Goal: Task Accomplishment & Management: Manage account settings

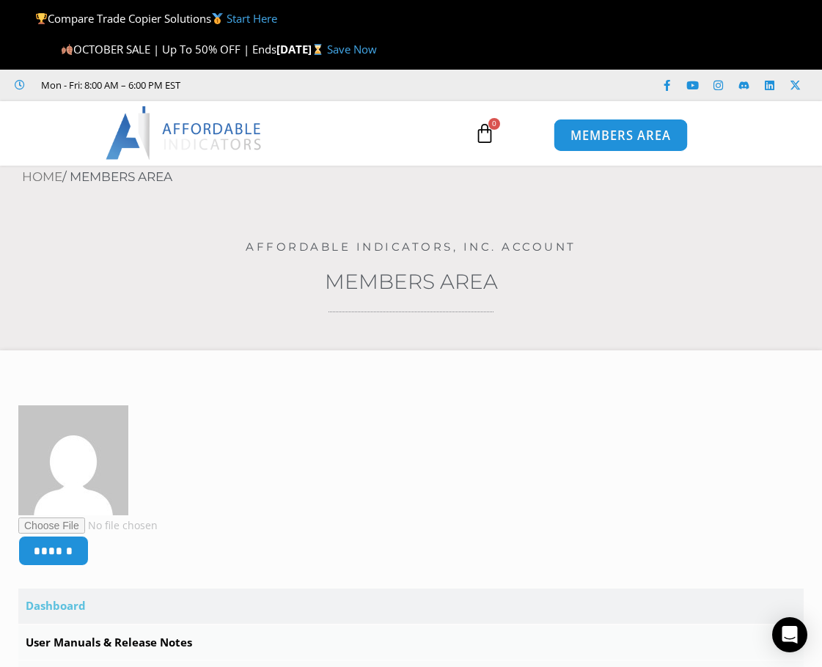
click at [607, 136] on span "MEMBERS AREA" at bounding box center [620, 135] width 100 height 12
click at [628, 140] on span "MEMBERS AREA" at bounding box center [620, 135] width 100 height 12
click at [630, 136] on span "MEMBERS AREA" at bounding box center [620, 135] width 100 height 12
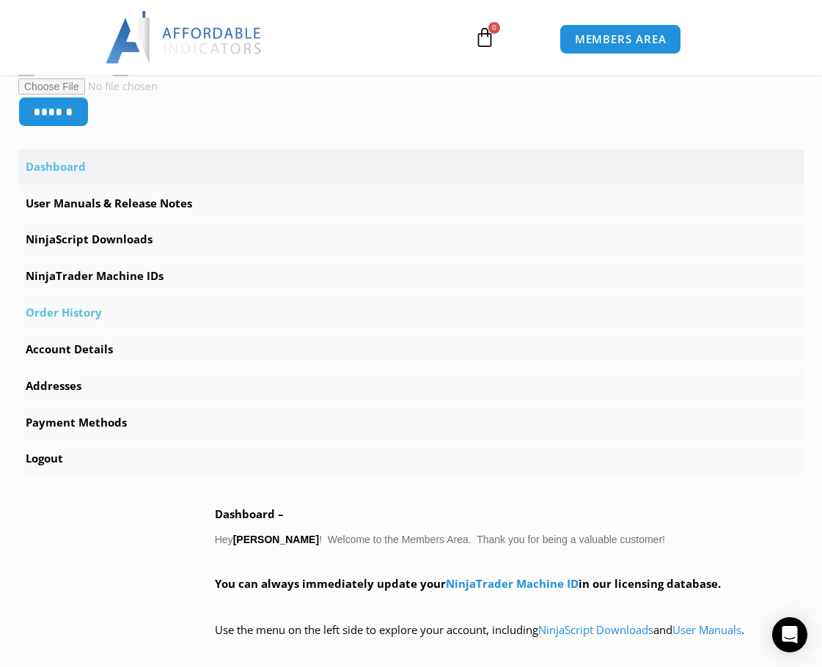
scroll to position [440, 0]
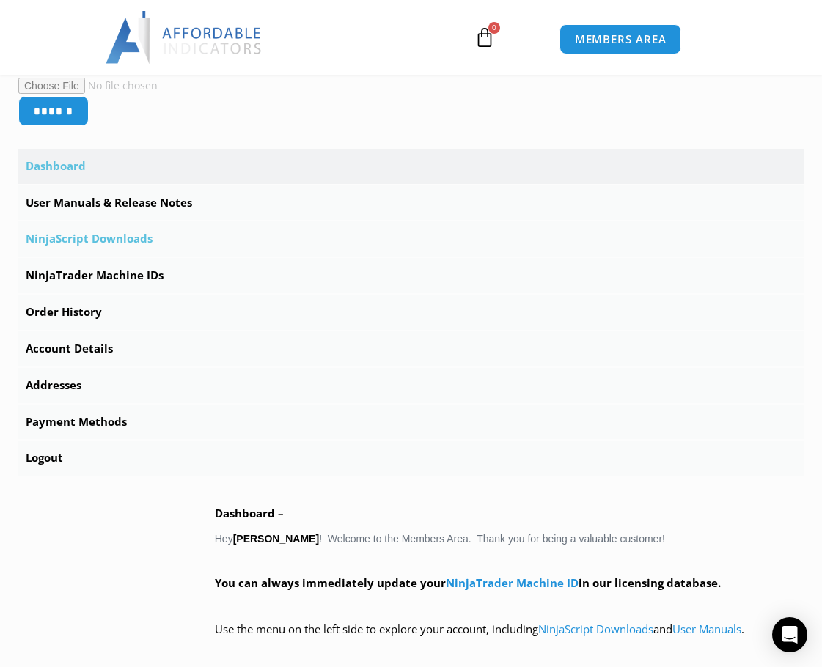
click at [139, 241] on link "NinjaScript Downloads" at bounding box center [410, 238] width 785 height 35
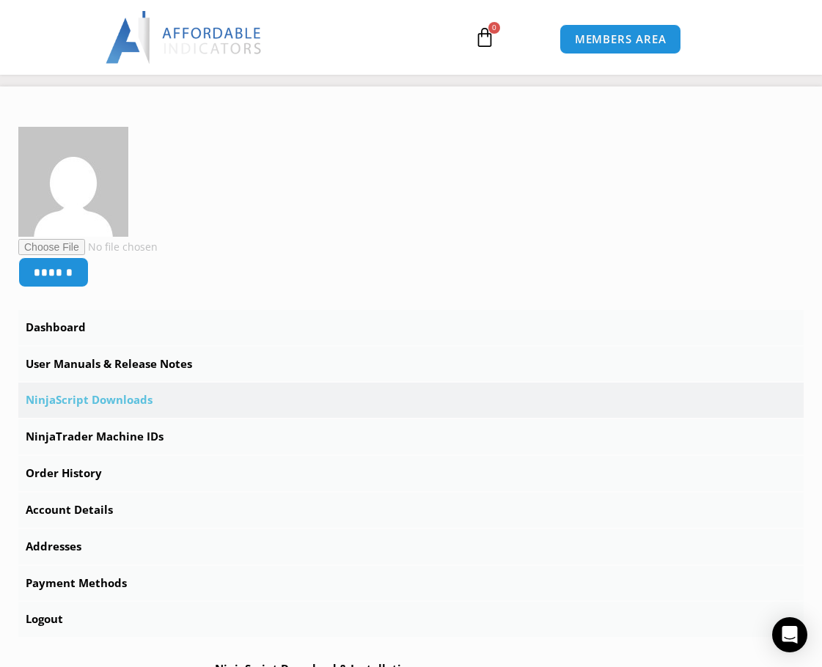
scroll to position [293, 0]
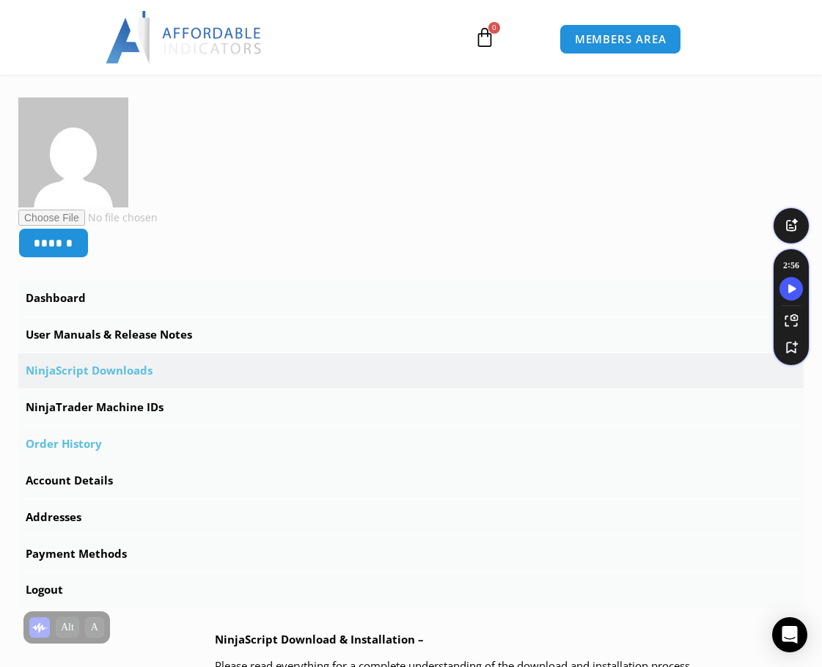
click at [83, 447] on link "Order History" at bounding box center [410, 444] width 785 height 35
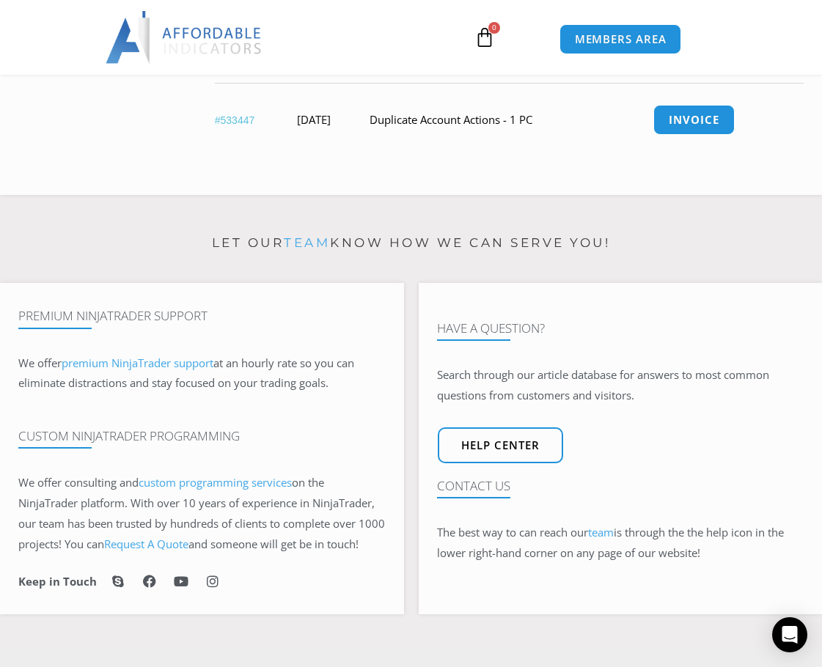
scroll to position [513, 0]
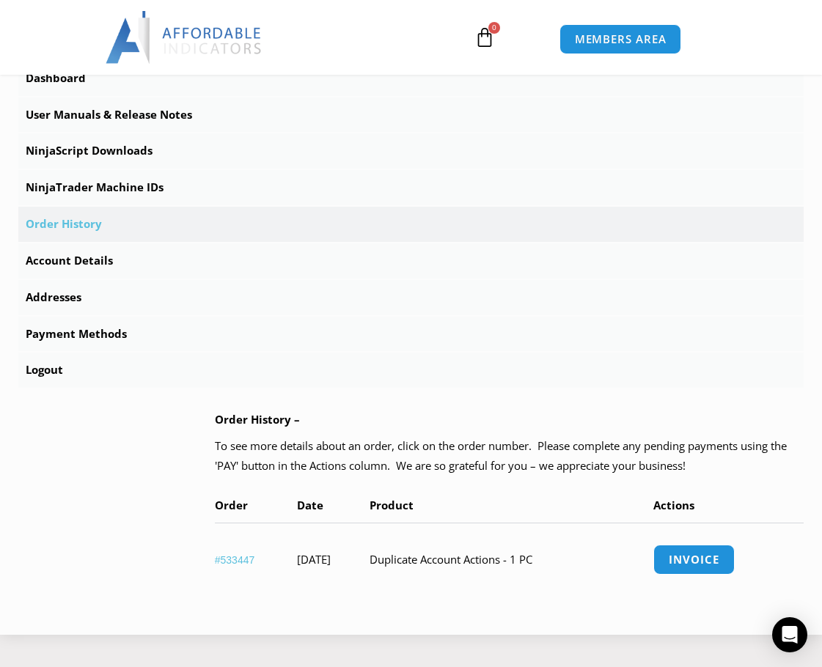
click at [236, 557] on link "#533447" at bounding box center [235, 560] width 40 height 12
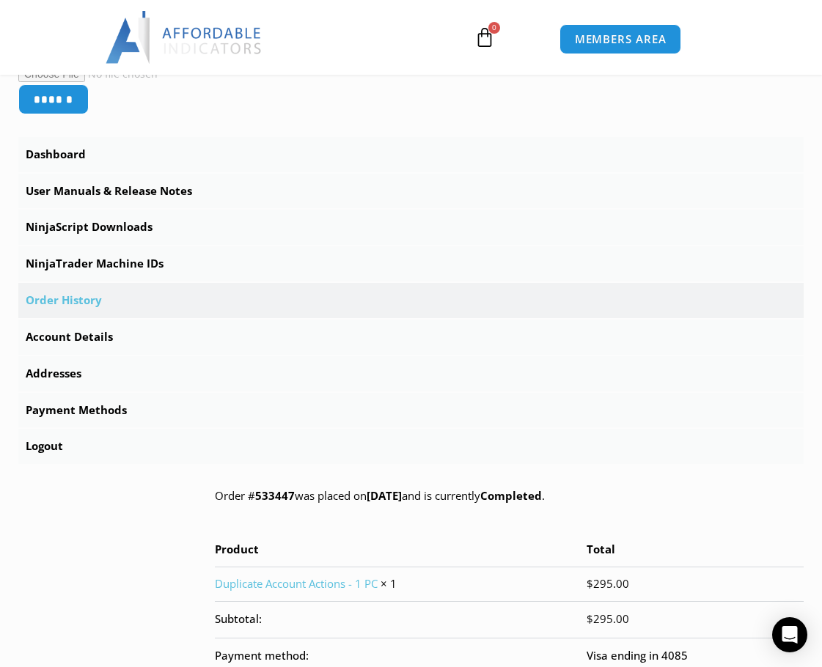
scroll to position [367, 0]
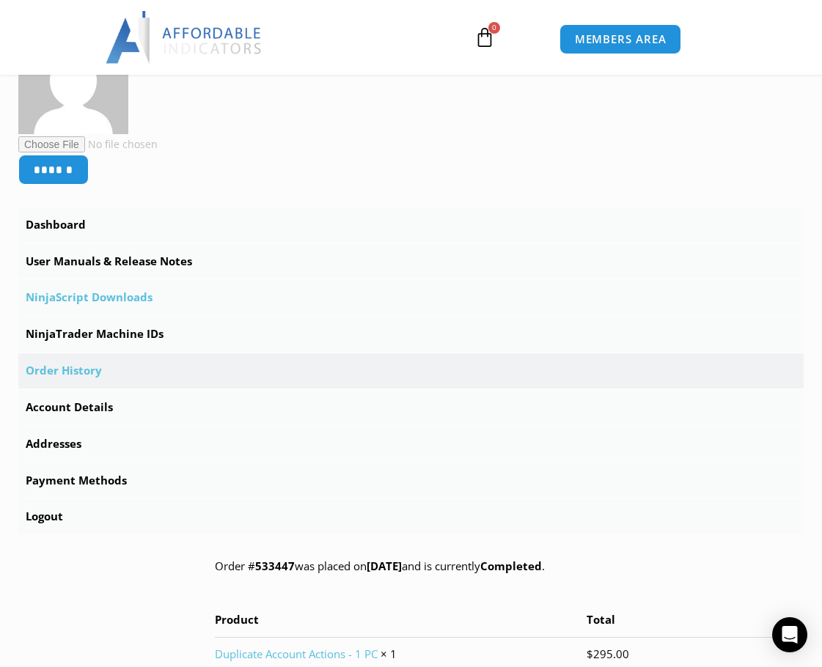
click at [131, 296] on link "NinjaScript Downloads" at bounding box center [410, 297] width 785 height 35
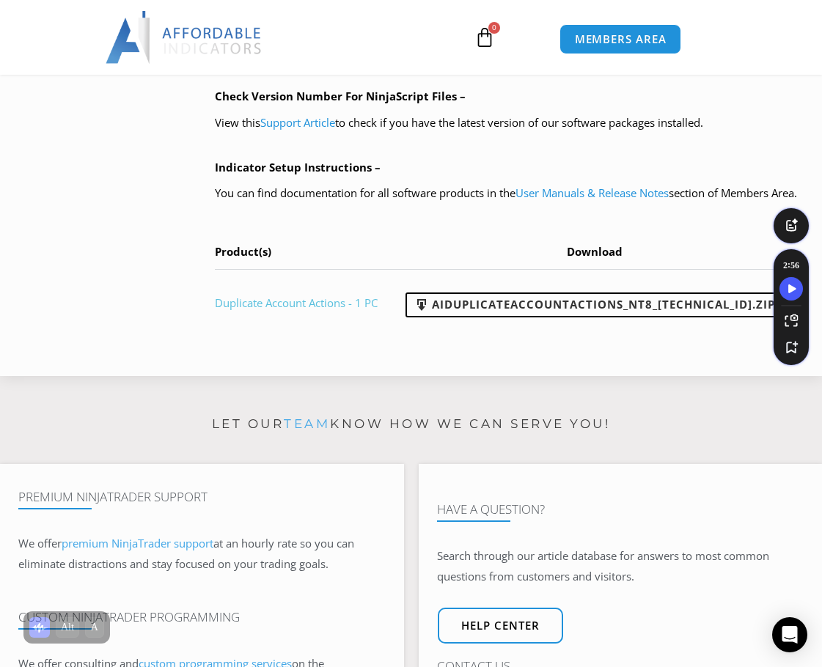
scroll to position [1247, 0]
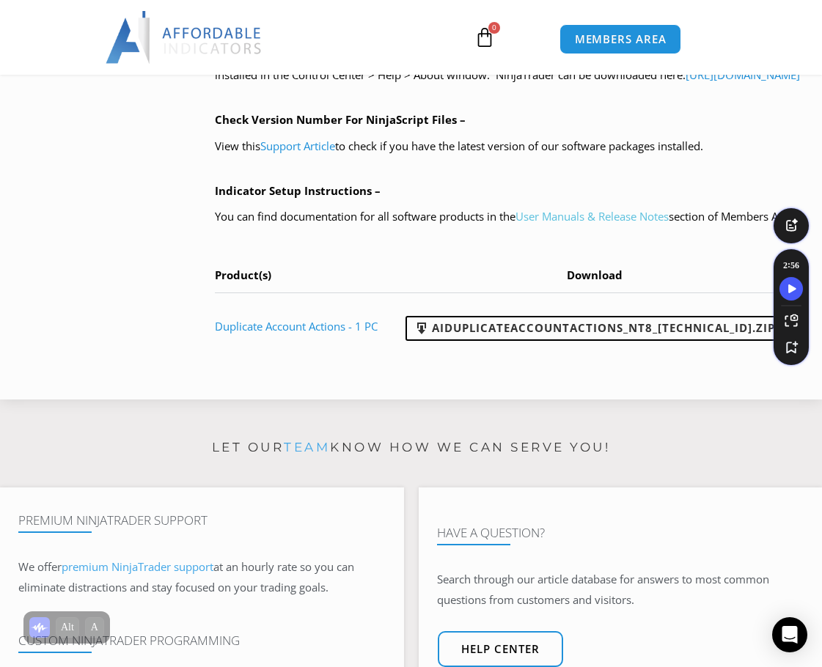
click at [554, 224] on link "User Manuals & Release Notes" at bounding box center [591, 216] width 153 height 15
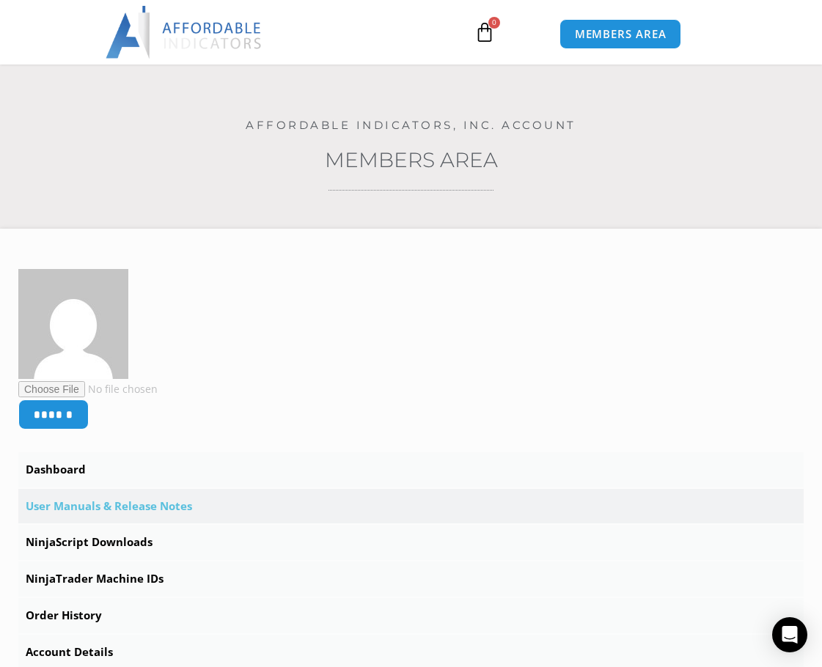
scroll to position [220, 0]
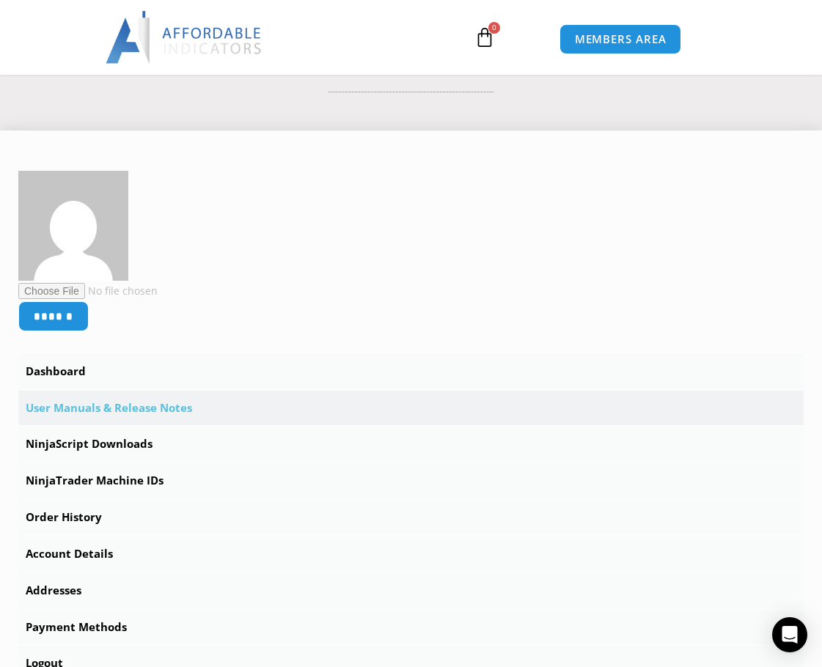
click at [181, 410] on link "User Manuals & Release Notes" at bounding box center [410, 408] width 785 height 35
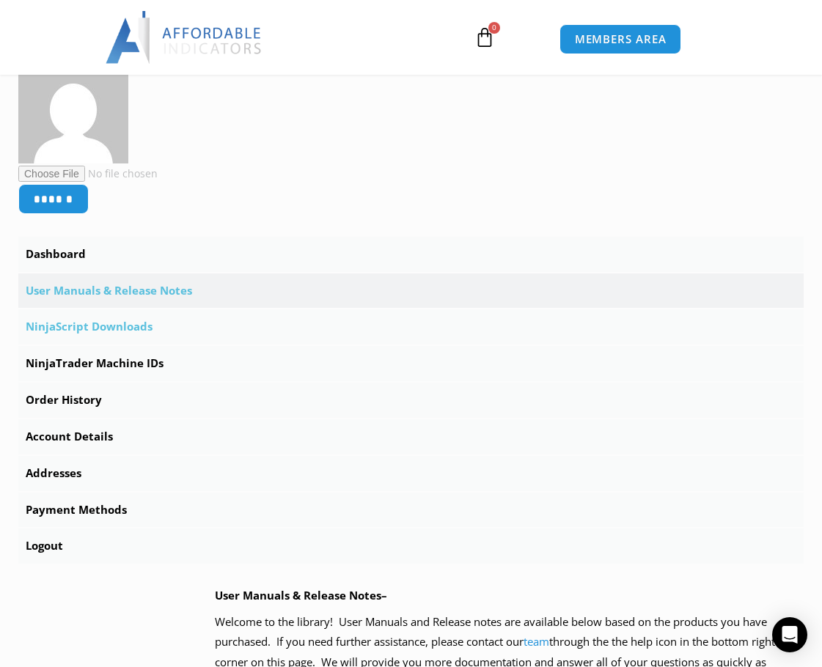
scroll to position [587, 0]
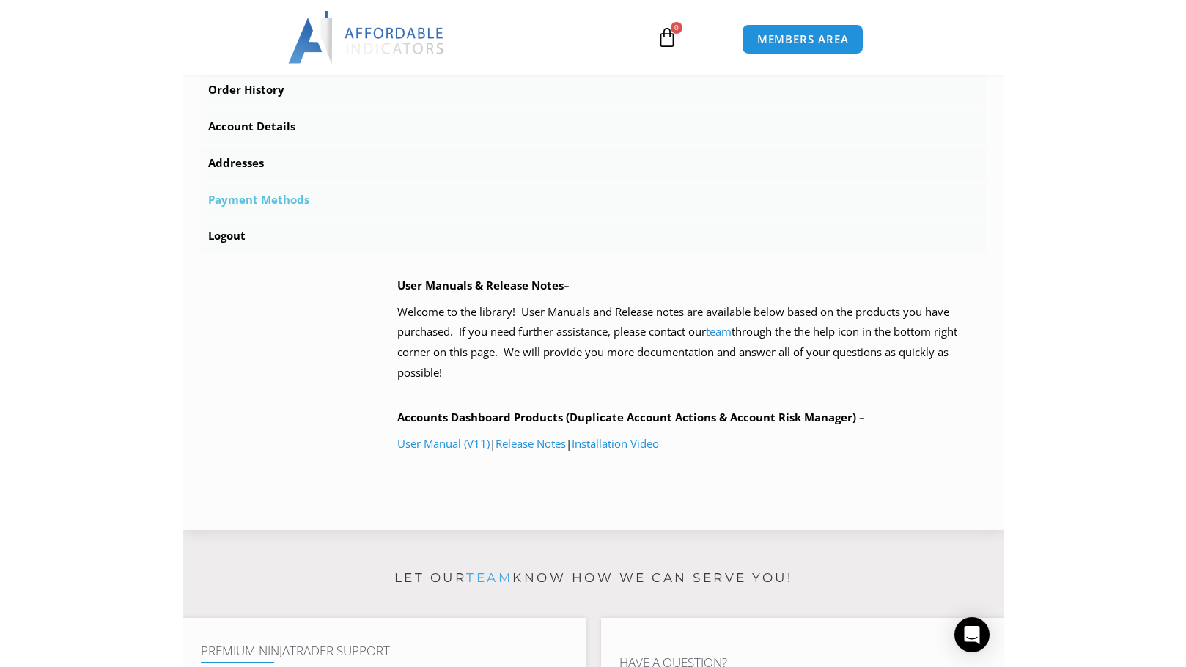
scroll to position [660, 0]
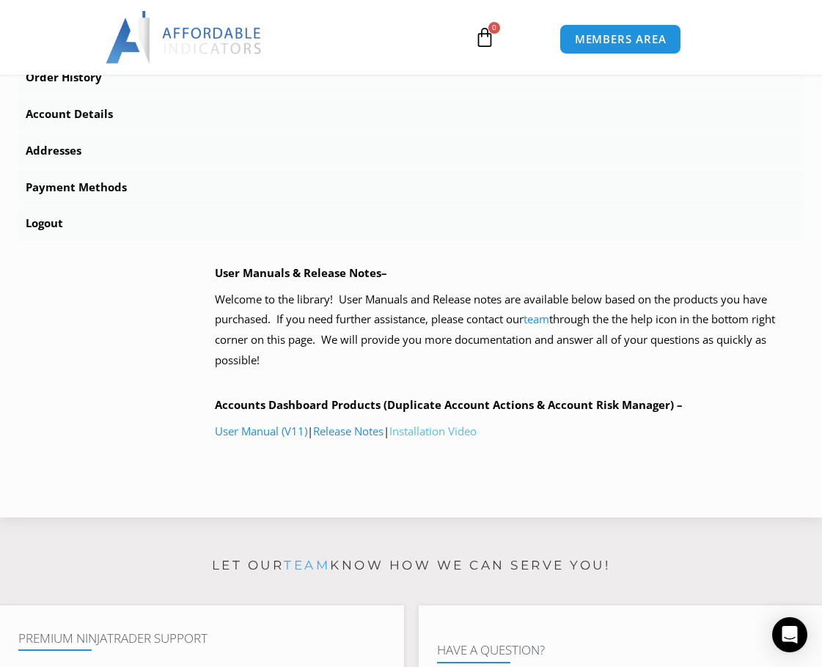
click at [448, 436] on link "Installation Video" at bounding box center [432, 431] width 87 height 15
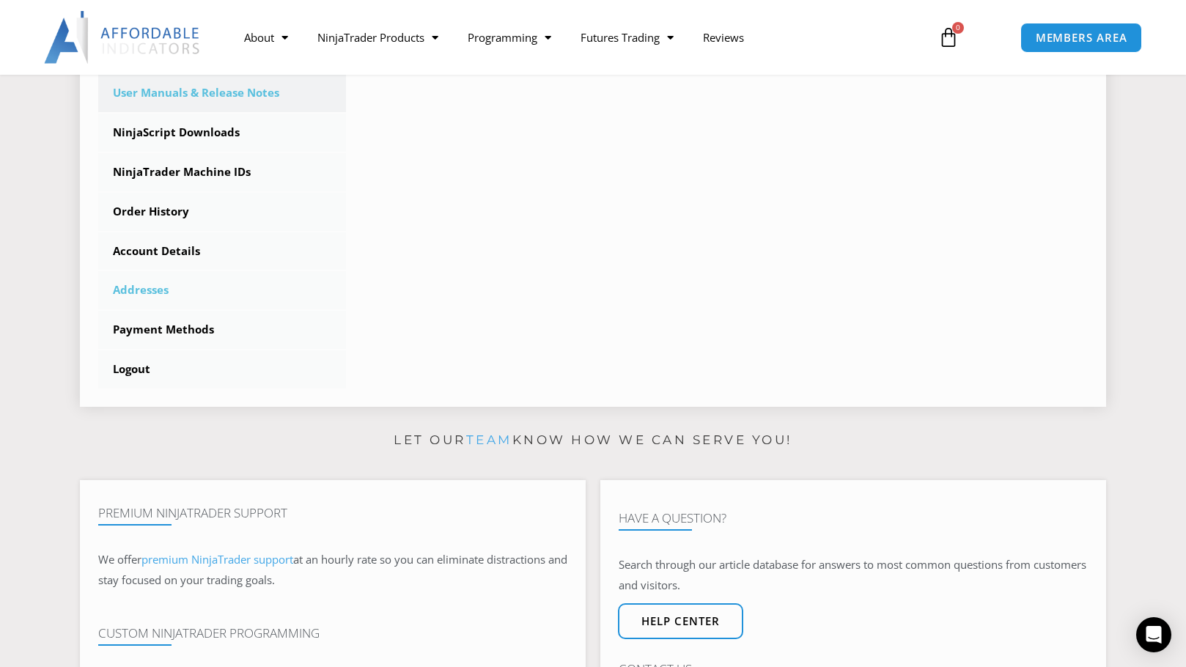
scroll to position [440, 0]
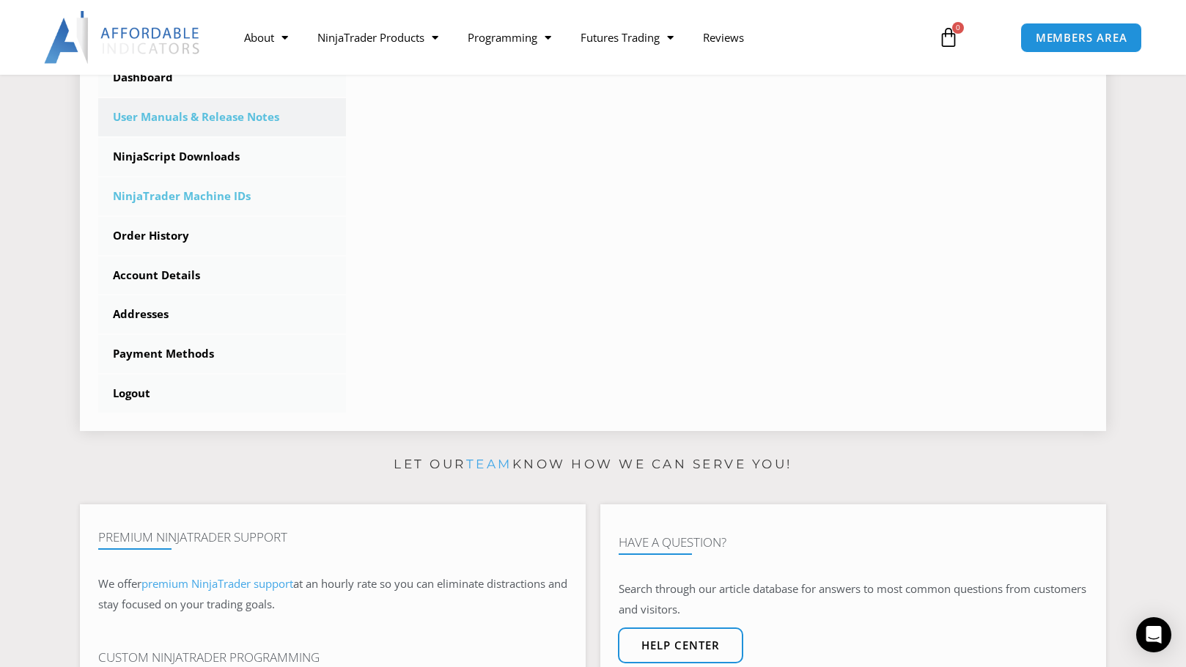
click at [193, 199] on link "NinjaTrader Machine IDs" at bounding box center [222, 196] width 248 height 38
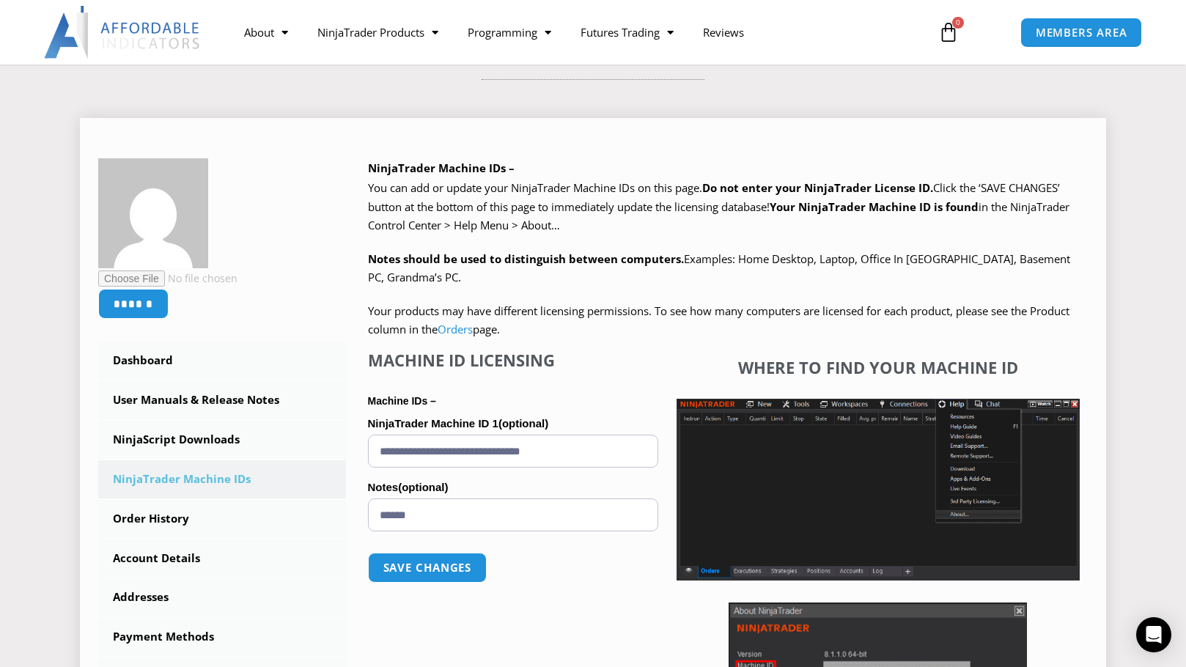
scroll to position [220, 0]
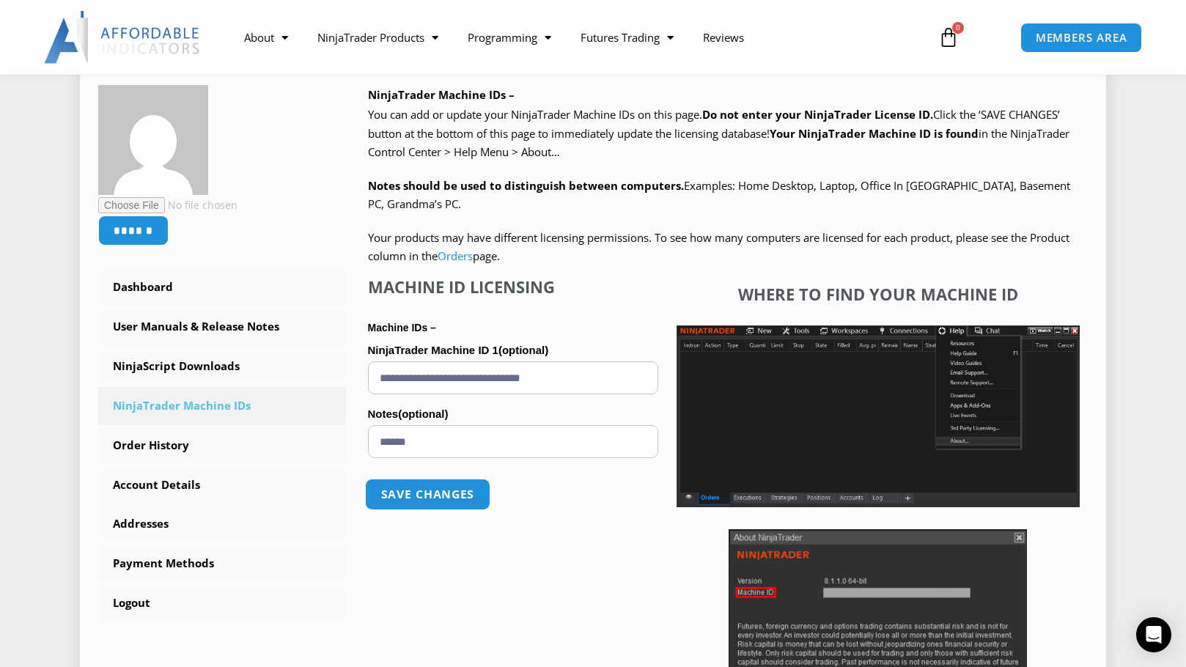
click at [430, 497] on button "Save changes" at bounding box center [426, 495] width 125 height 32
